Goal: Transaction & Acquisition: Purchase product/service

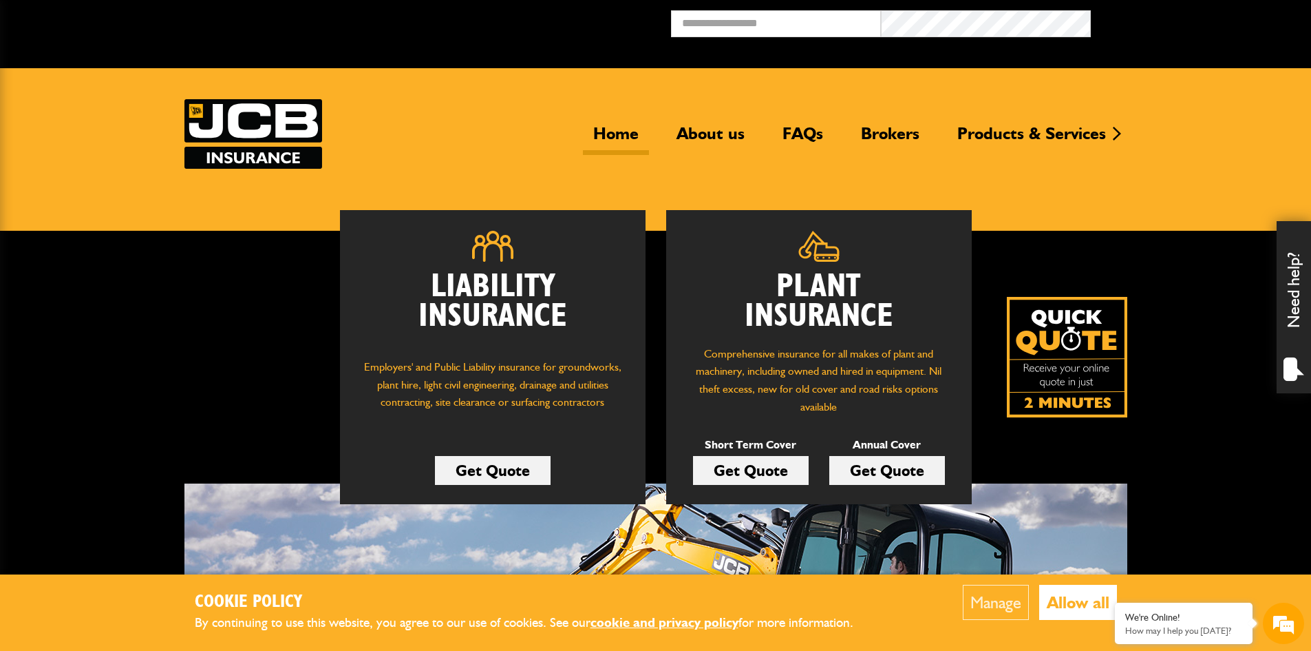
click at [777, 463] on link "Get Quote" at bounding box center [751, 470] width 116 height 29
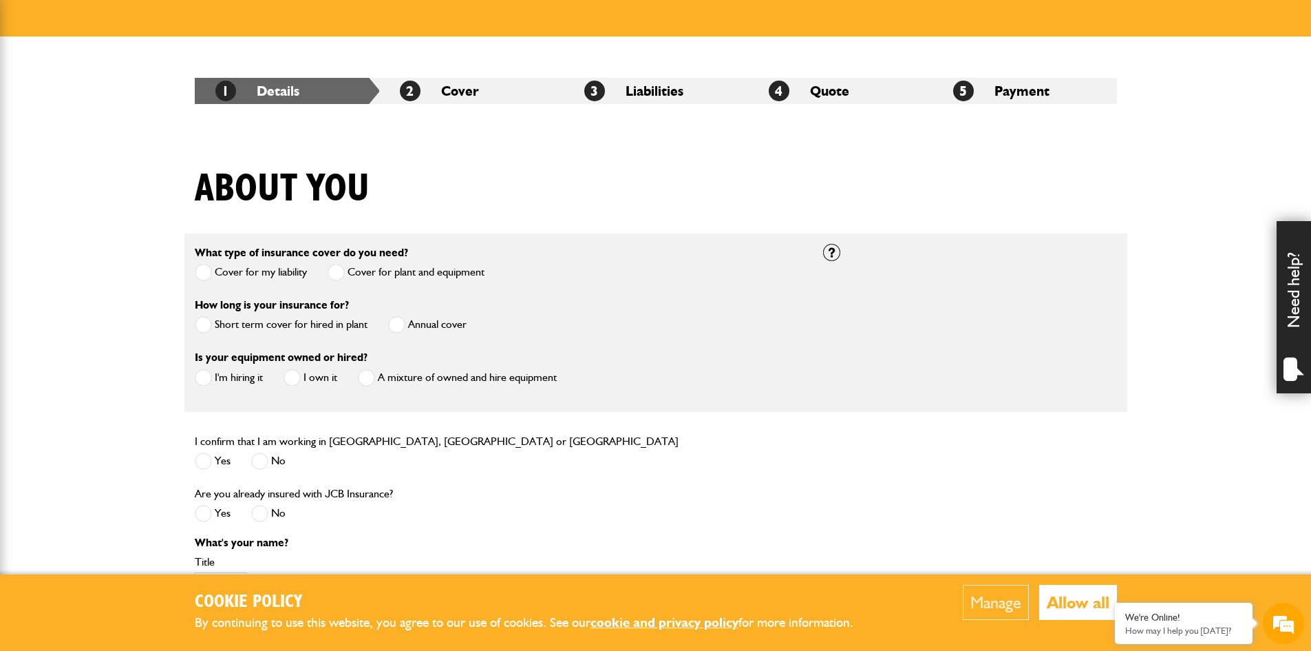
scroll to position [207, 0]
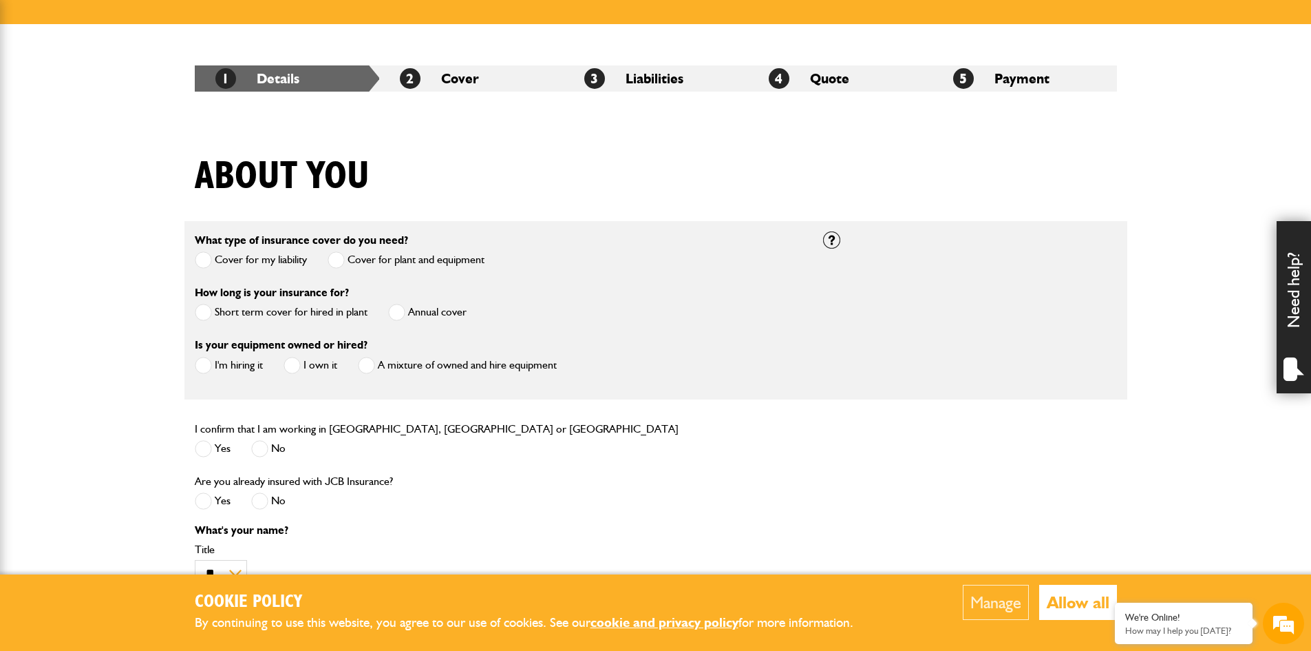
click at [211, 314] on span at bounding box center [203, 312] width 17 height 17
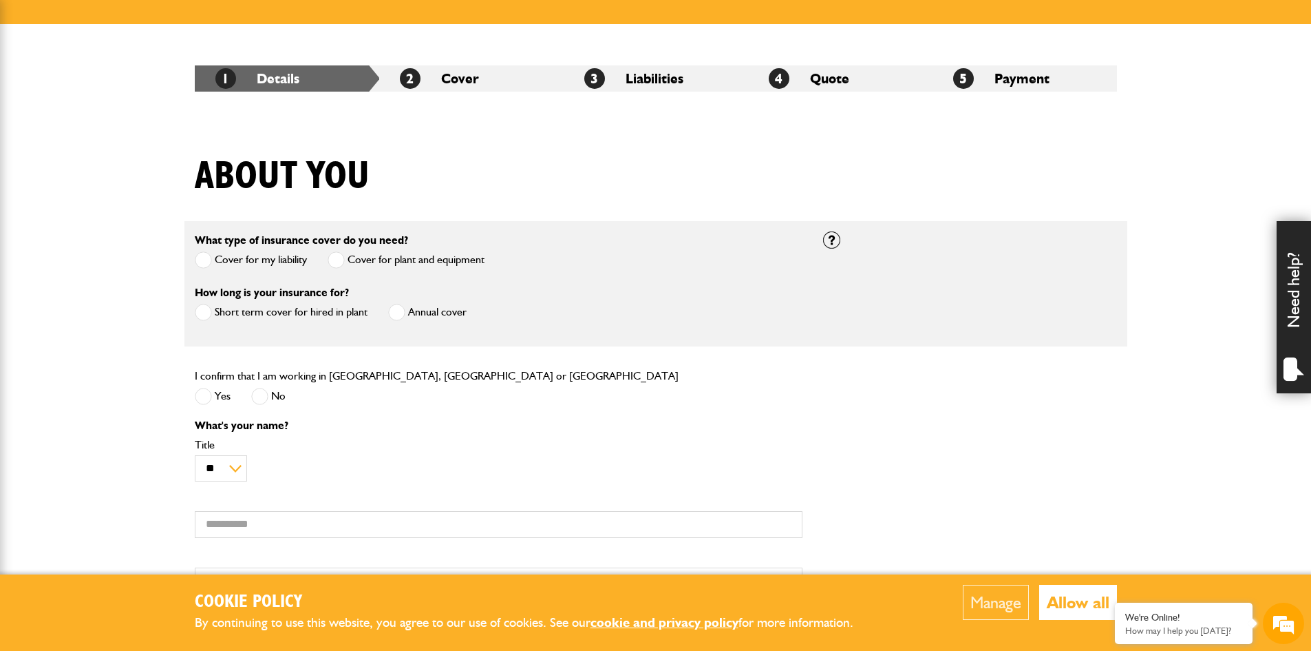
click at [210, 401] on span at bounding box center [203, 396] width 17 height 17
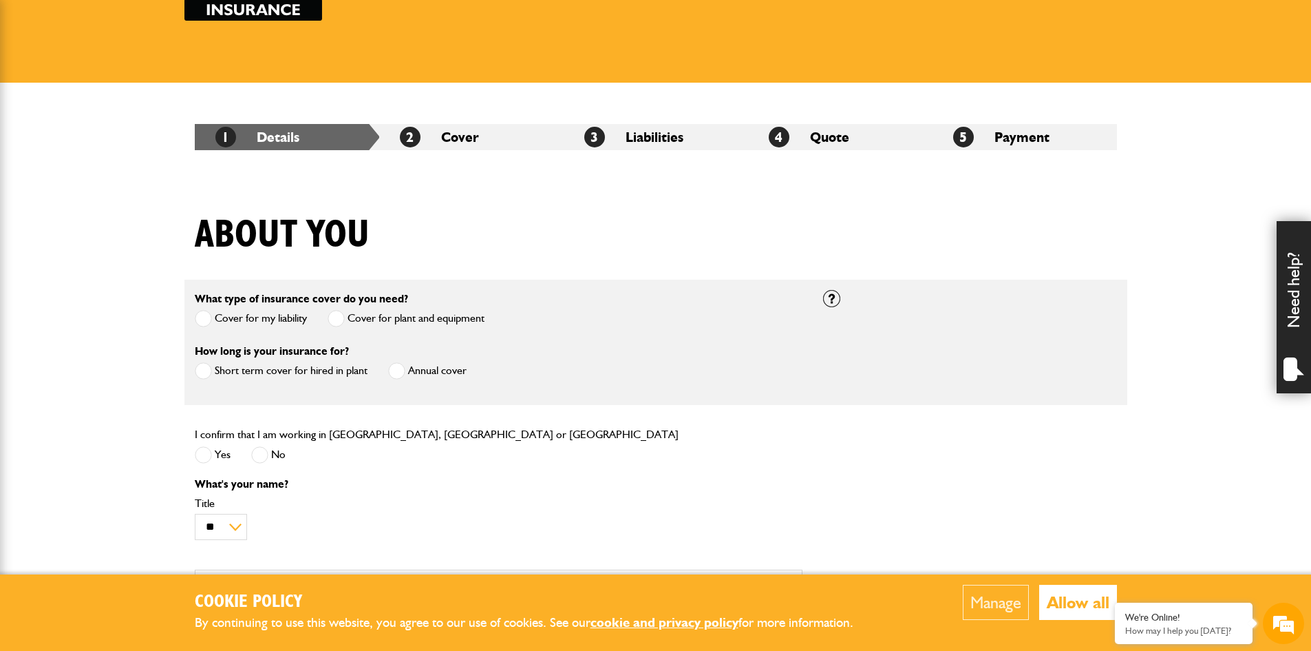
scroll to position [0, 0]
